Goal: Book appointment/travel/reservation

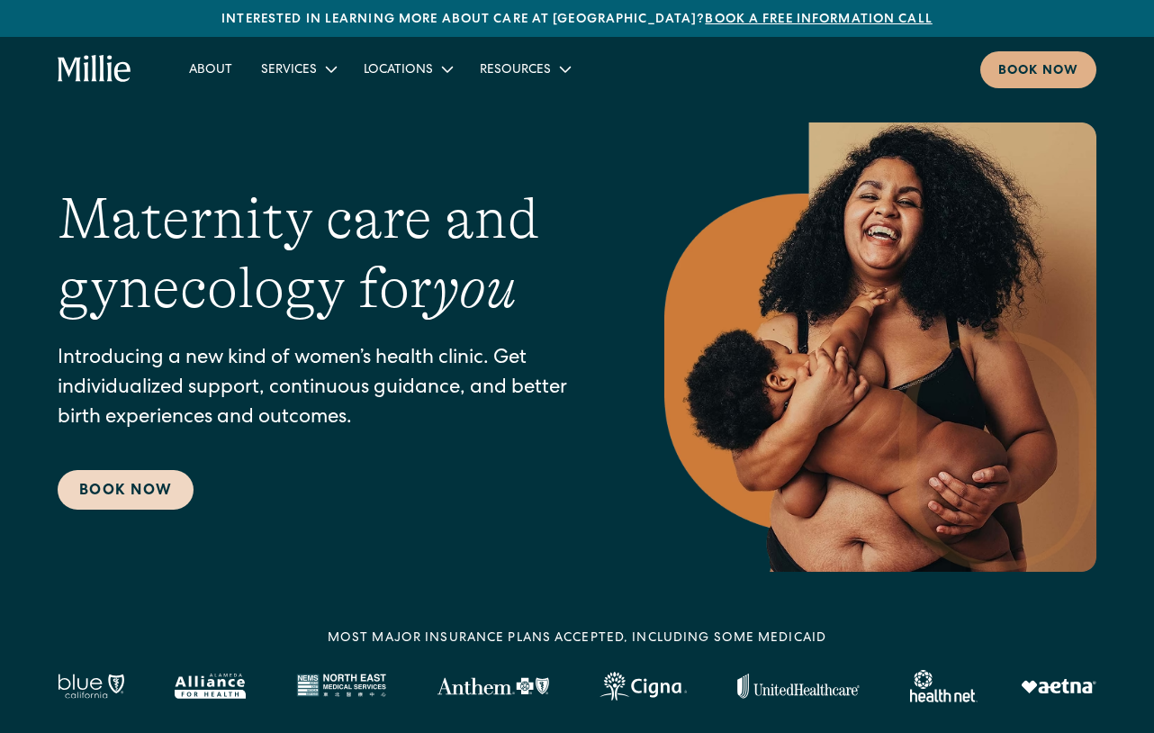
click at [142, 499] on link "Book Now" at bounding box center [126, 490] width 136 height 40
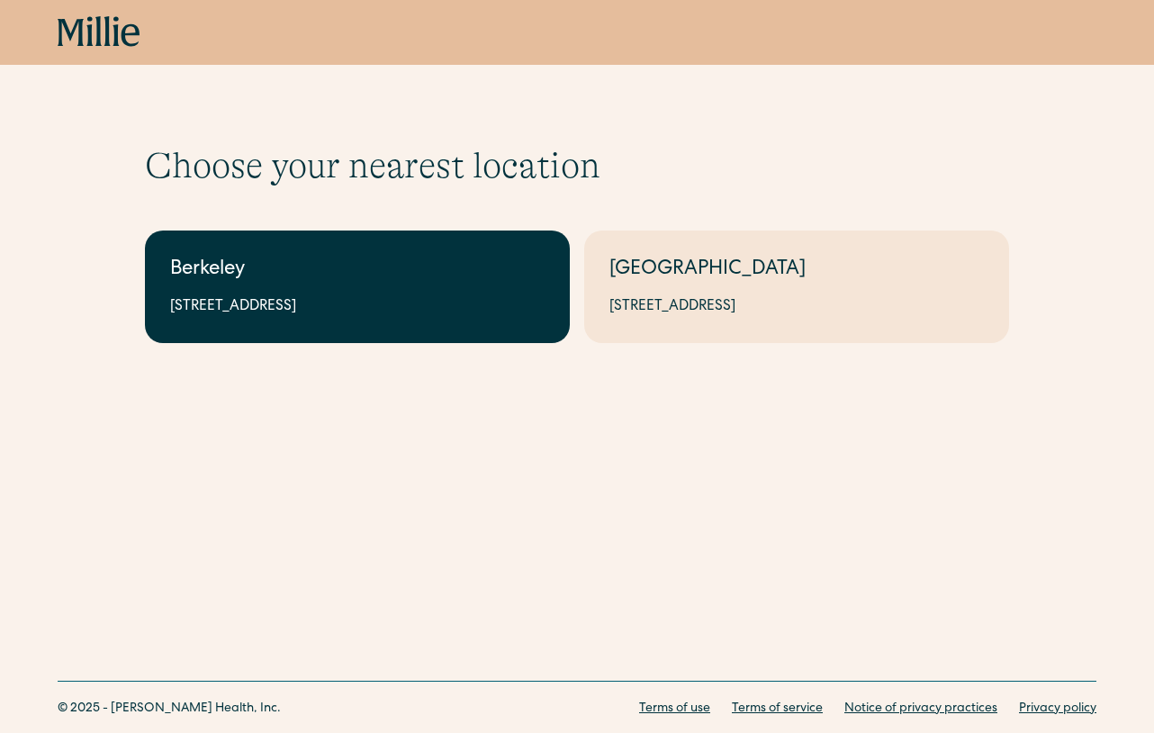
click at [362, 294] on link "Berkeley 2999 Regent St, Suite 524, Berkeley, CA 94705" at bounding box center [357, 286] width 425 height 113
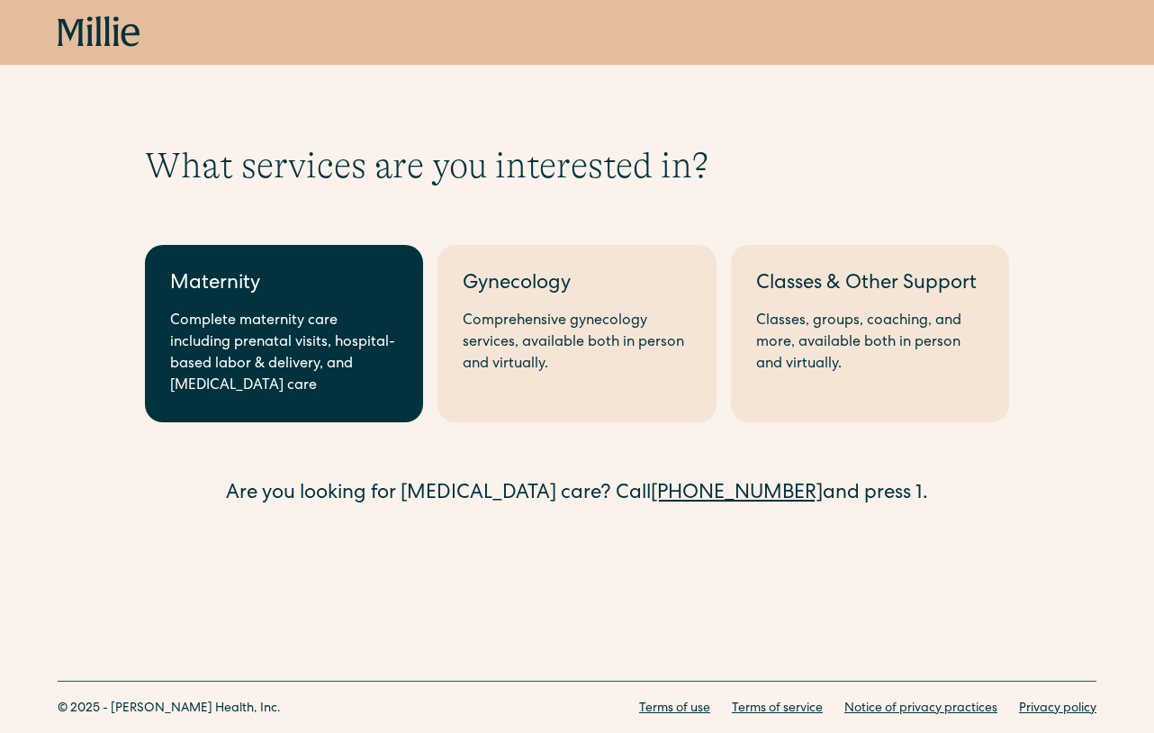
click at [297, 325] on div "Complete maternity care including prenatal visits, hospital-based labor & deliv…" at bounding box center [284, 354] width 228 height 86
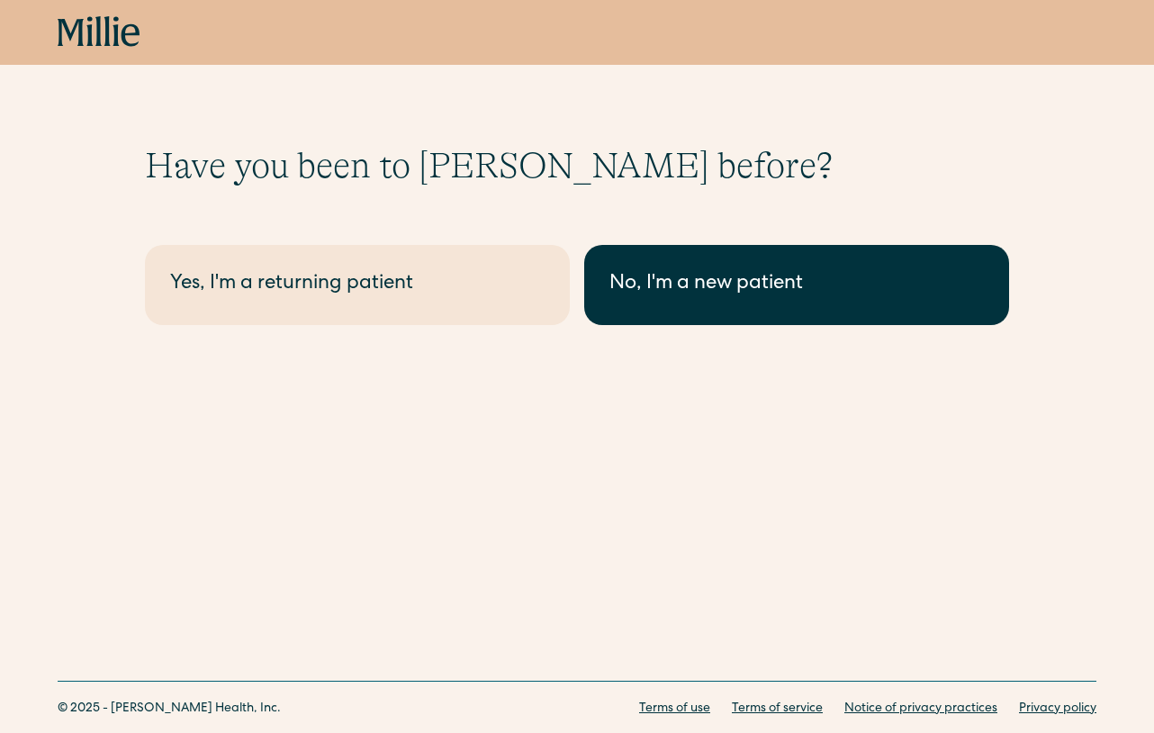
click at [610, 293] on div "No, I'm a new patient" at bounding box center [797, 285] width 375 height 30
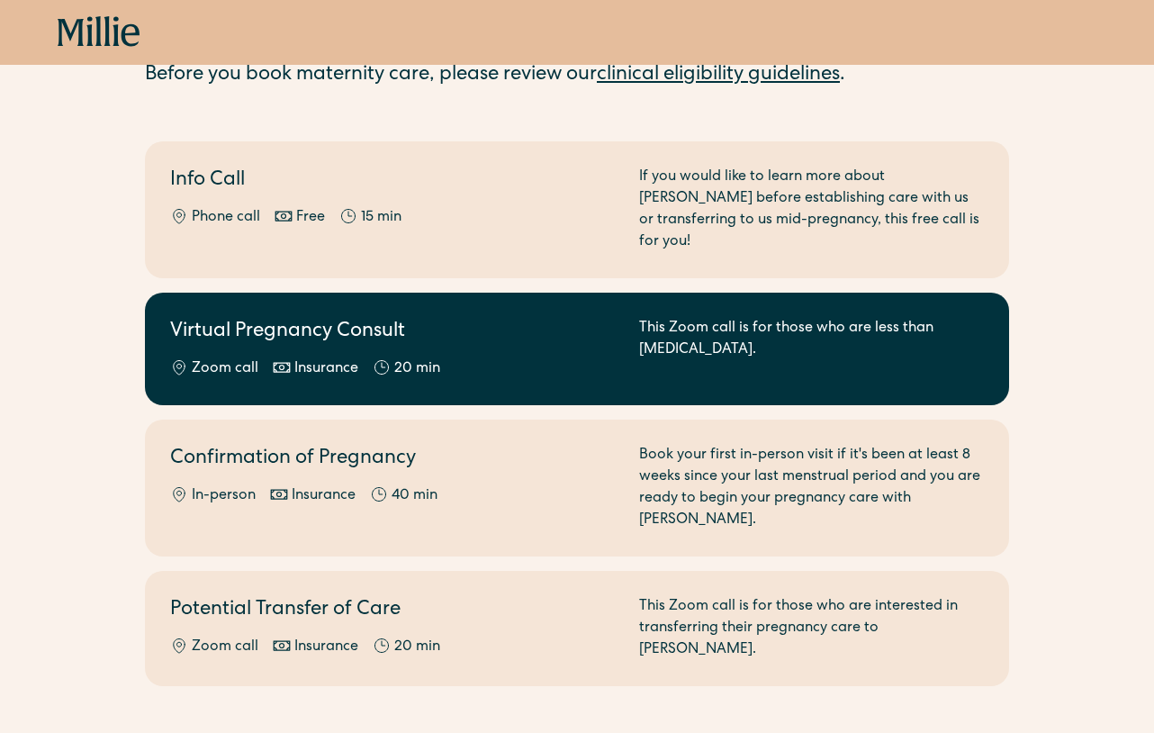
scroll to position [197, 0]
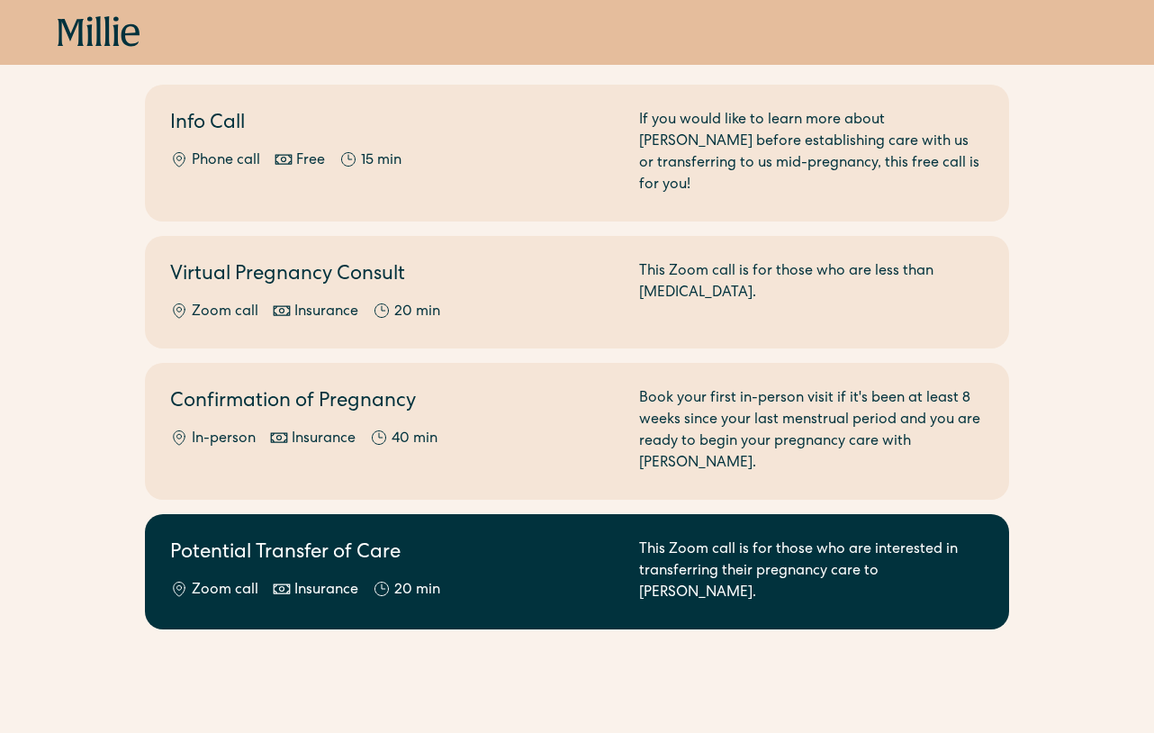
click at [514, 539] on h2 "Potential Transfer of Care" at bounding box center [393, 554] width 447 height 30
click at [588, 539] on h2 "Potential Transfer of Care" at bounding box center [393, 554] width 447 height 30
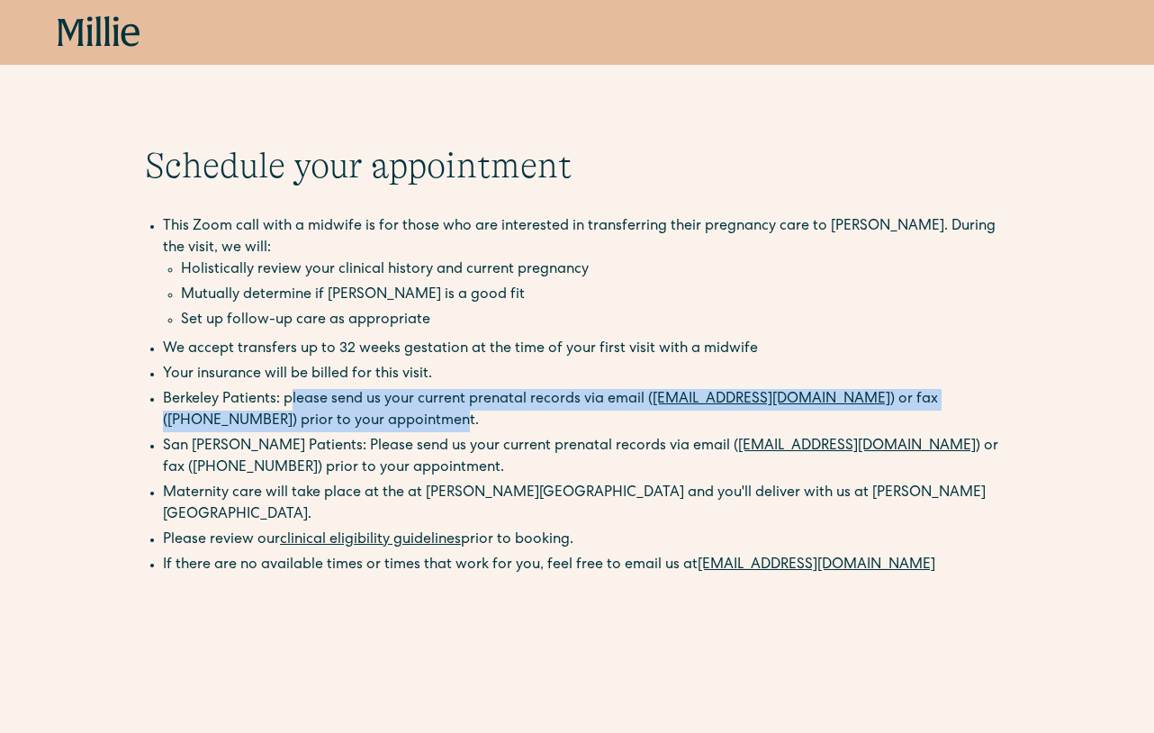
drag, startPoint x: 289, startPoint y: 402, endPoint x: 429, endPoint y: 422, distance: 142.0
click at [429, 422] on li "Berkeley Patients: please send us your current prenatal records via email ( [EM…" at bounding box center [586, 410] width 846 height 43
click at [430, 423] on li "Berkeley Patients: please send us your current prenatal records via email ( [EM…" at bounding box center [586, 410] width 846 height 43
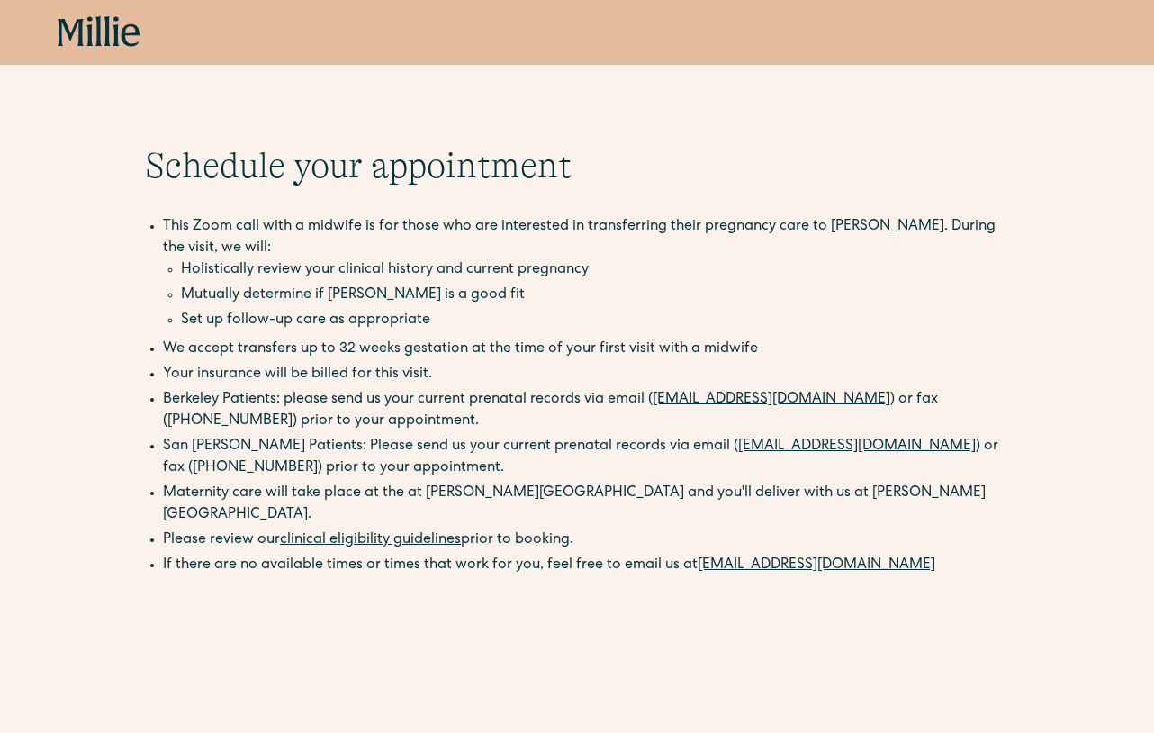
click at [431, 447] on li "San [PERSON_NAME] Patients: Please send us your current prenatal records via em…" at bounding box center [586, 457] width 846 height 43
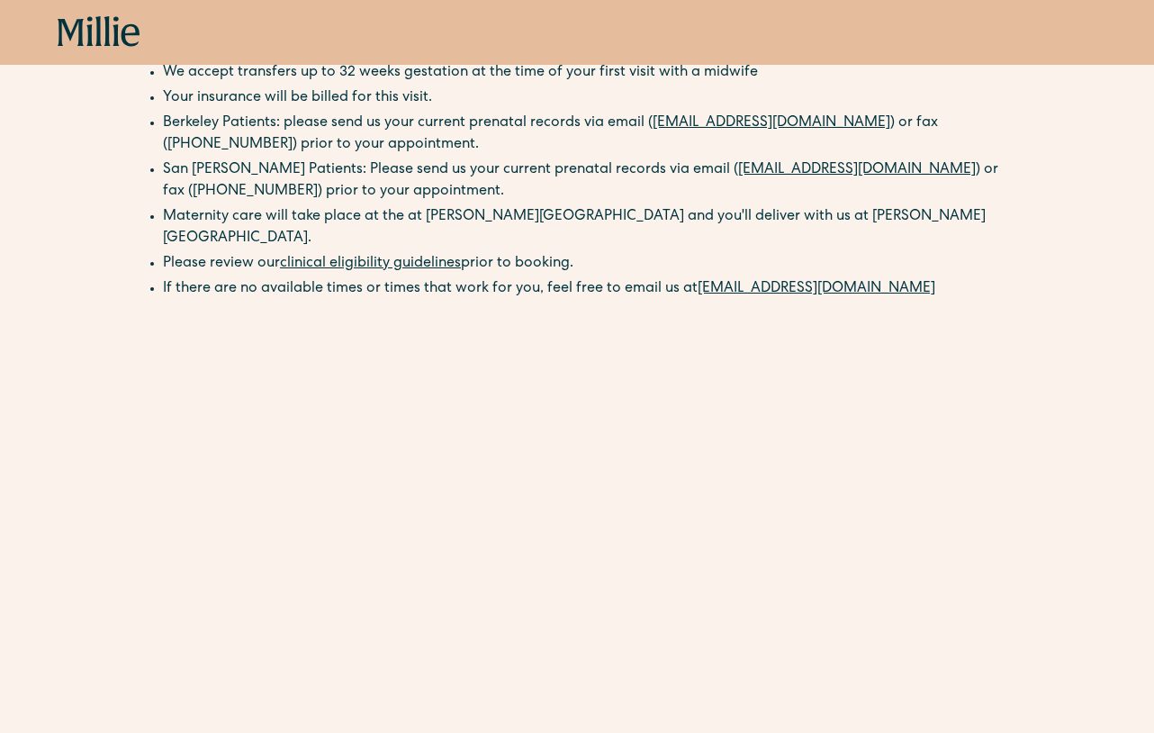
scroll to position [164, 0]
